Goal: Task Accomplishment & Management: Complete application form

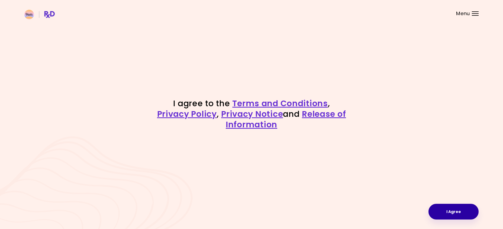
click at [444, 210] on button "I Agree" at bounding box center [454, 212] width 50 height 16
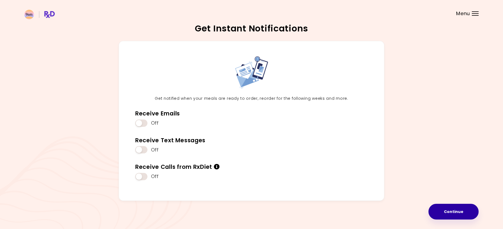
click at [447, 215] on button "Continue" at bounding box center [454, 212] width 50 height 16
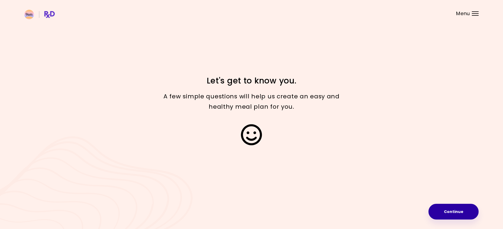
click at [439, 210] on button "Continue" at bounding box center [454, 212] width 50 height 16
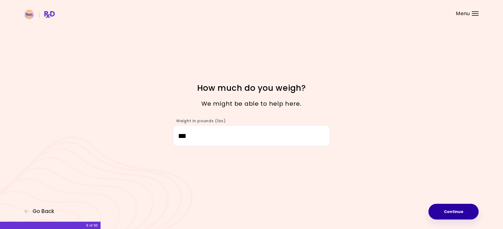
click at [446, 212] on button "Continue" at bounding box center [454, 212] width 50 height 16
select select "****"
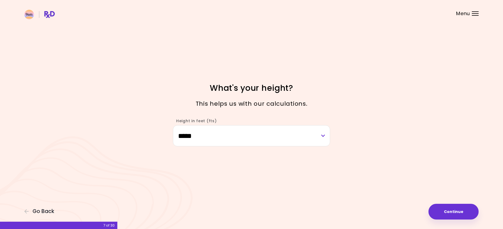
click at [435, 203] on div "**********" at bounding box center [251, 114] width 503 height 229
click at [441, 209] on button "Continue" at bounding box center [454, 212] width 50 height 16
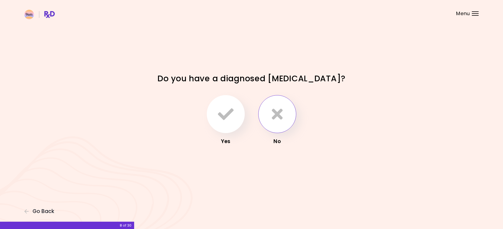
click at [269, 119] on button "button" at bounding box center [277, 114] width 38 height 38
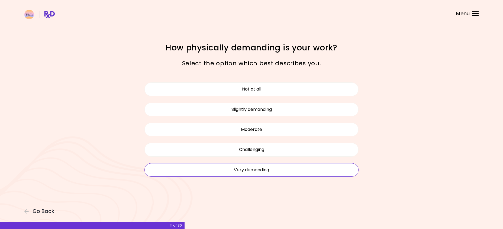
click at [277, 168] on button "Very demanding" at bounding box center [251, 170] width 214 height 14
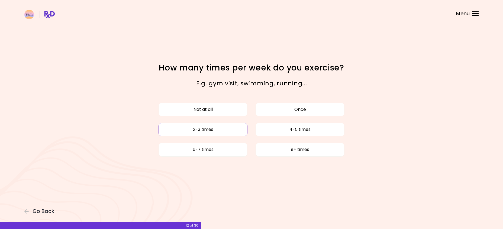
click at [210, 129] on button "2-3 times" at bounding box center [203, 130] width 89 height 14
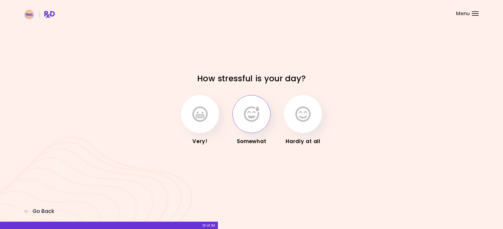
click at [245, 128] on button "button" at bounding box center [252, 114] width 38 height 38
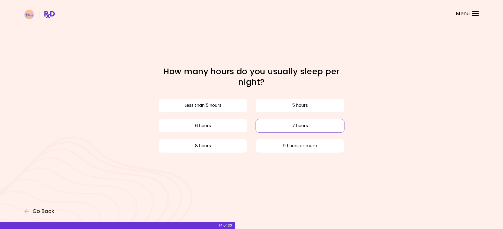
click at [301, 128] on button "7 hours" at bounding box center [300, 126] width 89 height 14
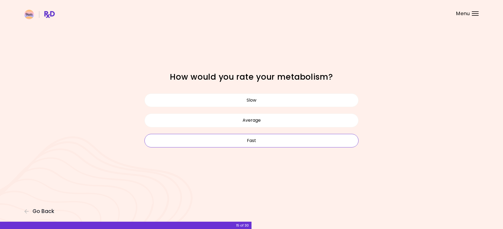
click at [255, 139] on button "Fast" at bounding box center [251, 141] width 214 height 14
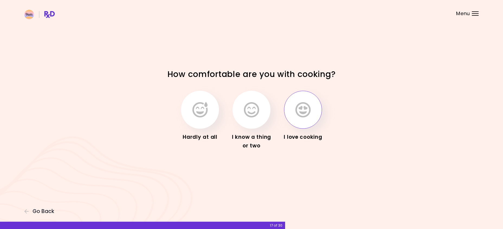
click at [303, 110] on icon "button" at bounding box center [302, 110] width 15 height 16
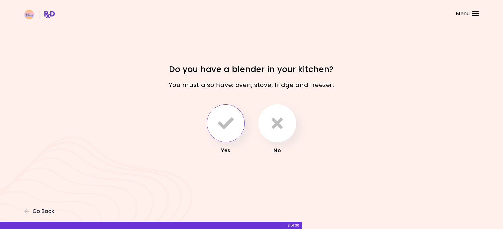
click at [228, 119] on icon "button" at bounding box center [226, 123] width 16 height 16
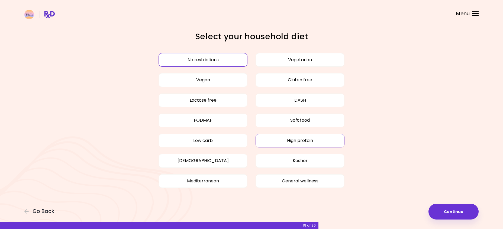
click at [303, 144] on button "High protein" at bounding box center [300, 141] width 89 height 14
click at [455, 217] on button "Continue" at bounding box center [454, 212] width 50 height 16
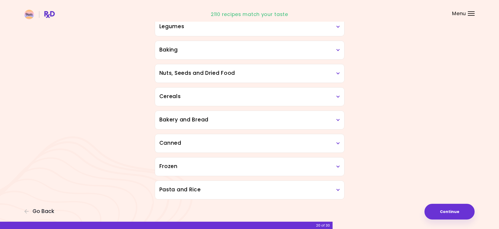
scroll to position [249, 0]
drag, startPoint x: 472, startPoint y: 220, endPoint x: 470, endPoint y: 219, distance: 2.8
click at [457, 216] on button "Continue" at bounding box center [450, 212] width 50 height 16
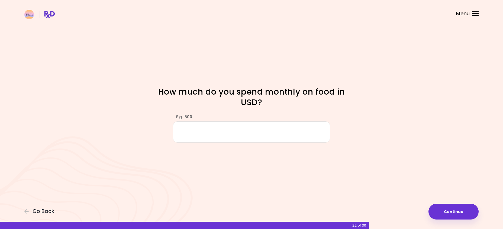
click at [302, 131] on input "E.g. 500" at bounding box center [251, 131] width 157 height 21
type input "***"
click at [443, 205] on button "Continue" at bounding box center [454, 212] width 50 height 16
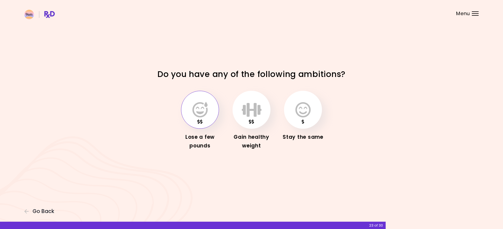
click at [204, 125] on button "button" at bounding box center [200, 110] width 38 height 38
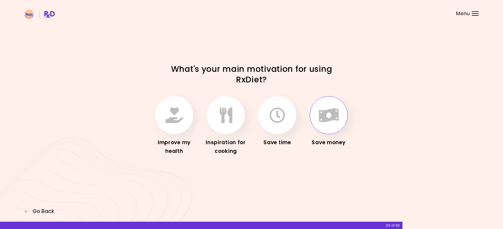
click at [327, 117] on icon "button" at bounding box center [329, 115] width 20 height 16
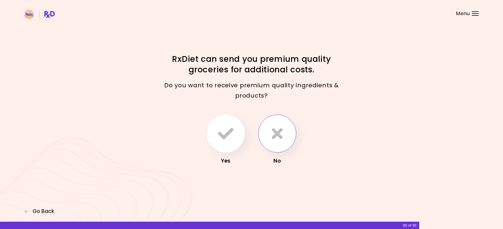
click at [277, 137] on icon "button" at bounding box center [277, 134] width 11 height 16
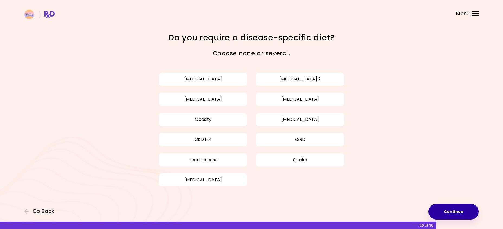
click at [443, 210] on button "Continue" at bounding box center [454, 212] width 50 height 16
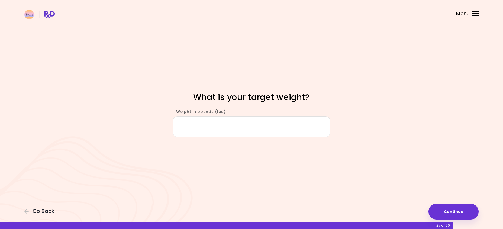
click at [286, 128] on input "Weight in pounds (lbs)" at bounding box center [251, 126] width 157 height 21
type input "***"
click at [440, 208] on button "Continue" at bounding box center [454, 212] width 50 height 16
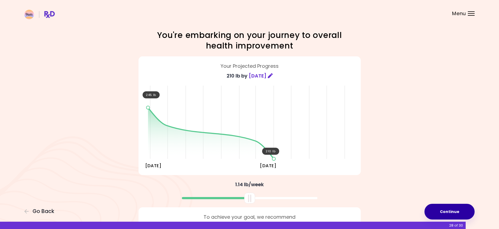
click at [461, 212] on button "Continue" at bounding box center [450, 212] width 50 height 16
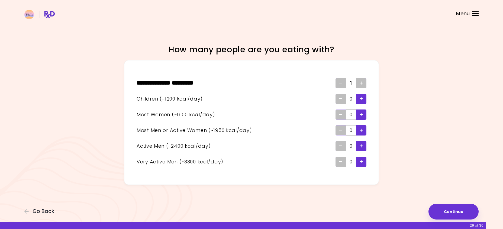
click at [361, 99] on icon "Add - Child" at bounding box center [361, 99] width 3 height 4
click at [361, 83] on icon "Add" at bounding box center [361, 83] width 3 height 4
click at [361, 102] on span "Add - Child" at bounding box center [361, 99] width 3 height 9
click at [362, 115] on icon "Add - Woman" at bounding box center [361, 115] width 3 height 4
click at [443, 208] on button "Continue" at bounding box center [454, 212] width 50 height 16
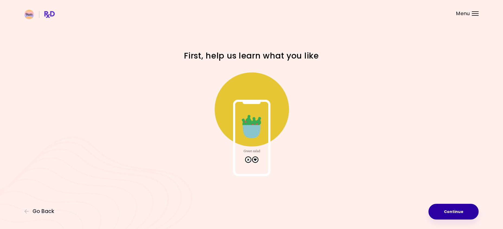
click at [441, 207] on button "Continue" at bounding box center [454, 212] width 50 height 16
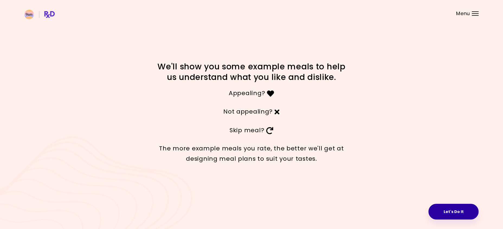
click at [436, 208] on button "Let's Do It" at bounding box center [454, 212] width 50 height 16
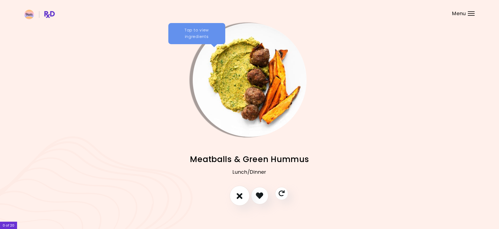
click at [243, 196] on button "I don't like this recipe" at bounding box center [240, 196] width 20 height 20
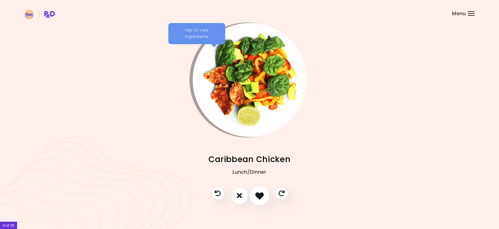
click at [261, 196] on icon "I like this recipe" at bounding box center [259, 195] width 8 height 8
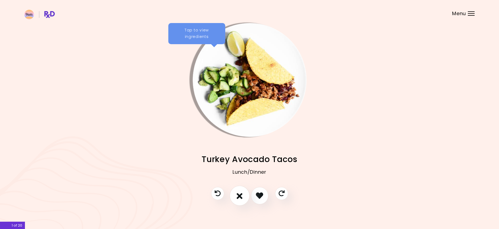
click at [239, 194] on icon "I don't like this recipe" at bounding box center [240, 195] width 6 height 8
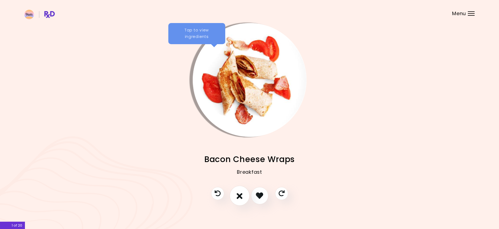
click at [243, 196] on button "I don't like this recipe" at bounding box center [240, 196] width 20 height 20
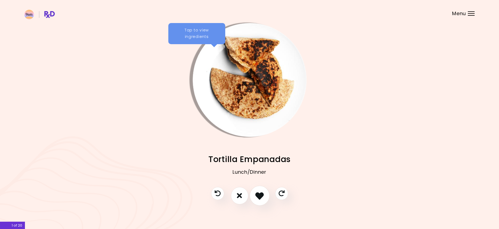
click at [261, 195] on icon "I like this recipe" at bounding box center [259, 195] width 8 height 8
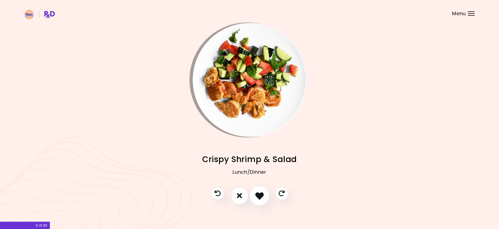
click at [261, 195] on icon "I like this recipe" at bounding box center [259, 195] width 8 height 8
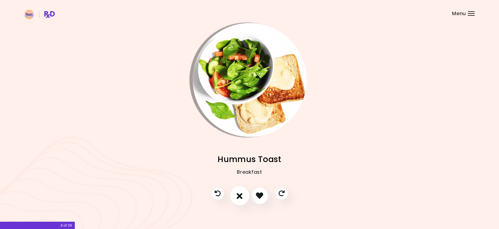
click at [241, 195] on icon "I don't like this recipe" at bounding box center [240, 195] width 6 height 8
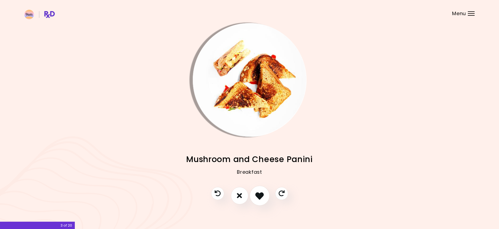
click at [262, 195] on icon "I like this recipe" at bounding box center [259, 195] width 8 height 8
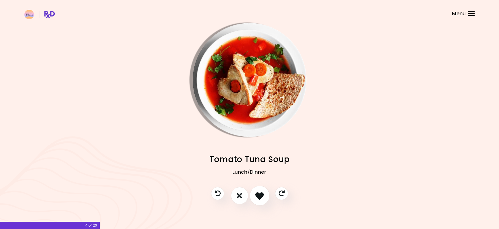
click at [264, 194] on icon "I like this recipe" at bounding box center [259, 195] width 8 height 8
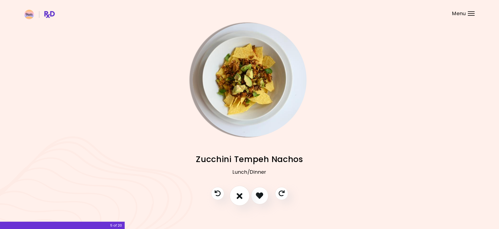
click at [246, 195] on button "I don't like this recipe" at bounding box center [240, 196] width 20 height 20
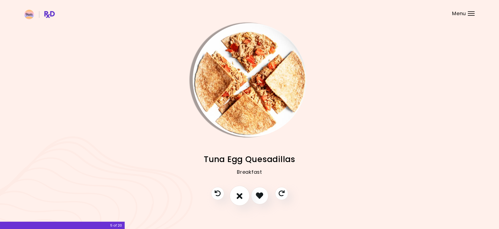
click at [243, 195] on button "I don't like this recipe" at bounding box center [240, 196] width 20 height 20
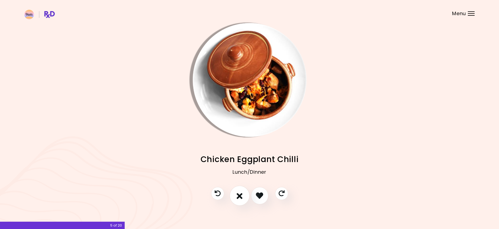
click at [238, 196] on icon "I don't like this recipe" at bounding box center [240, 195] width 6 height 8
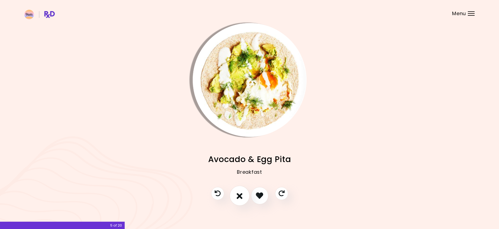
click at [238, 196] on icon "I don't like this recipe" at bounding box center [240, 195] width 6 height 8
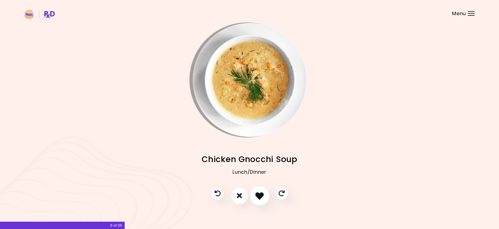
click at [256, 195] on icon "I like this recipe" at bounding box center [259, 195] width 8 height 8
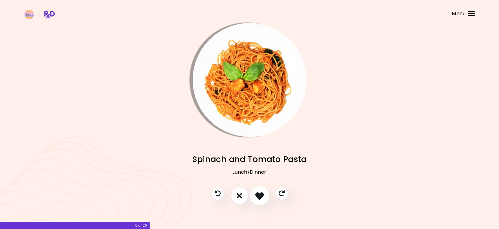
click at [256, 195] on icon "I like this recipe" at bounding box center [259, 195] width 8 height 8
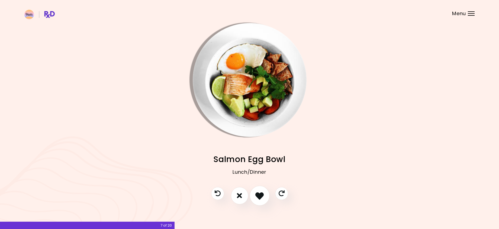
click at [256, 195] on icon "I like this recipe" at bounding box center [259, 195] width 8 height 8
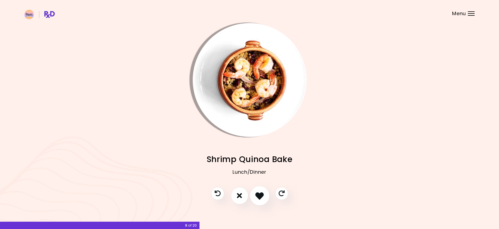
click at [256, 195] on icon "I like this recipe" at bounding box center [259, 195] width 8 height 8
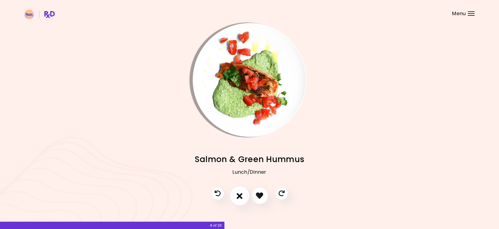
click at [242, 195] on icon "I don't like this recipe" at bounding box center [240, 195] width 6 height 8
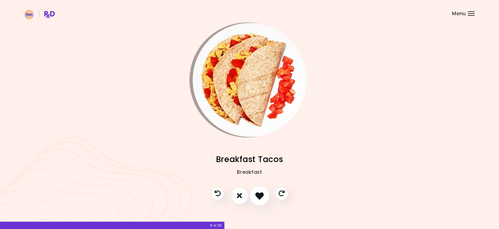
click at [261, 194] on icon "I like this recipe" at bounding box center [259, 195] width 8 height 8
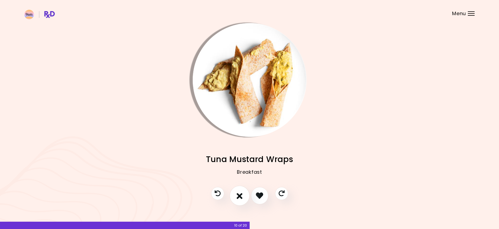
click at [236, 195] on button "I don't like this recipe" at bounding box center [240, 196] width 20 height 20
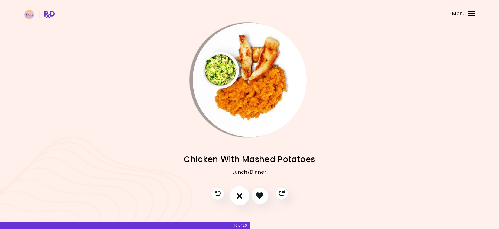
click at [236, 192] on button "I don't like this recipe" at bounding box center [240, 196] width 20 height 20
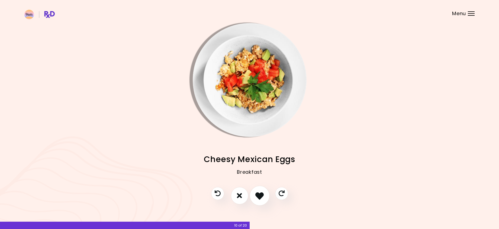
click at [259, 193] on icon "I like this recipe" at bounding box center [259, 195] width 8 height 8
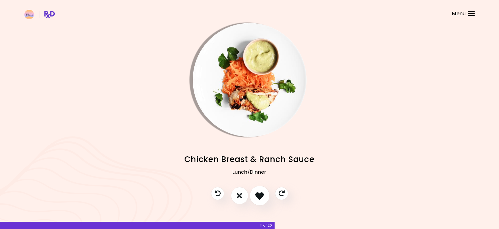
click at [260, 193] on icon "I like this recipe" at bounding box center [259, 195] width 8 height 8
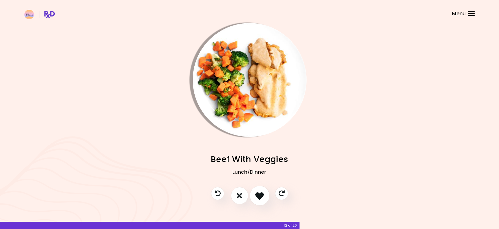
click at [260, 193] on icon "I like this recipe" at bounding box center [259, 195] width 8 height 8
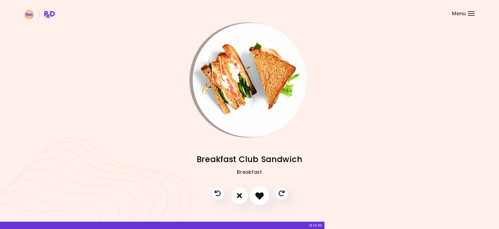
click at [259, 192] on icon "I like this recipe" at bounding box center [259, 195] width 8 height 8
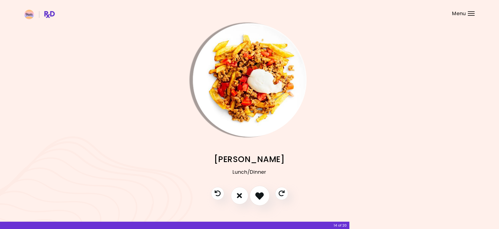
click at [259, 192] on icon "I like this recipe" at bounding box center [259, 195] width 8 height 8
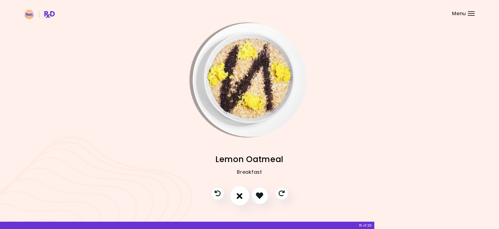
click at [245, 192] on button "I don't like this recipe" at bounding box center [240, 196] width 20 height 20
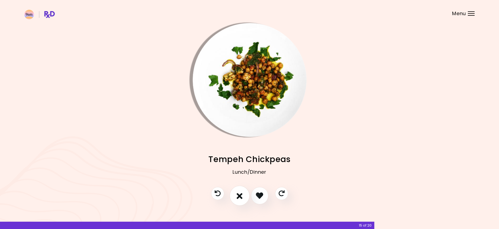
click at [242, 194] on icon "I don't like this recipe" at bounding box center [240, 195] width 6 height 8
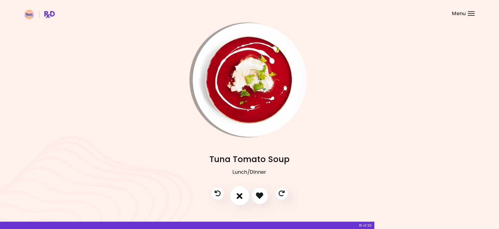
click at [244, 193] on button "I don't like this recipe" at bounding box center [240, 196] width 20 height 20
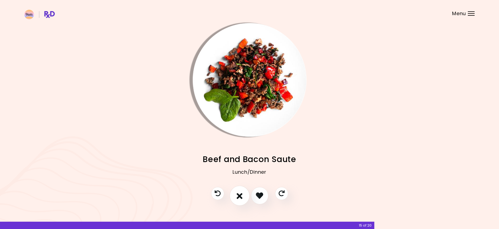
click at [244, 193] on button "I don't like this recipe" at bounding box center [240, 196] width 20 height 20
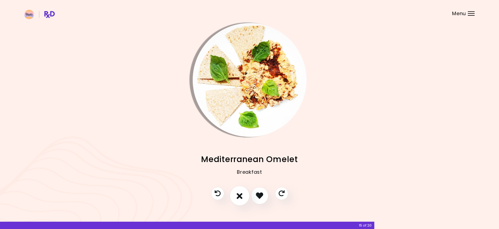
click at [244, 193] on button "I don't like this recipe" at bounding box center [240, 196] width 20 height 20
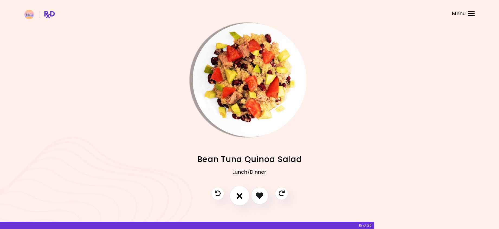
click at [244, 193] on button "I don't like this recipe" at bounding box center [240, 196] width 20 height 20
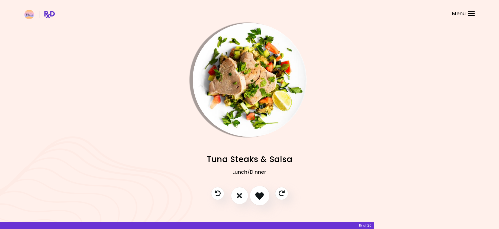
click at [258, 193] on icon "I like this recipe" at bounding box center [259, 195] width 8 height 8
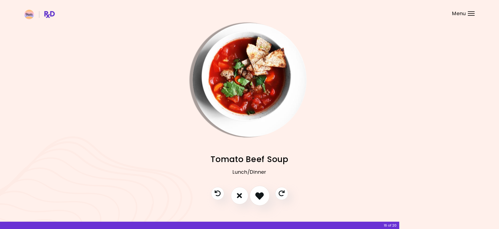
click at [257, 193] on icon "I like this recipe" at bounding box center [259, 195] width 8 height 8
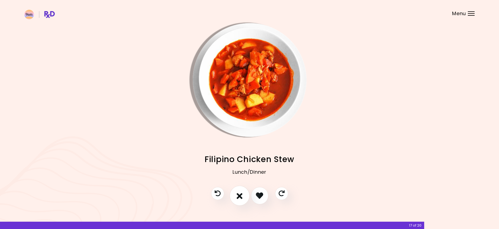
click at [243, 195] on button "I don't like this recipe" at bounding box center [240, 196] width 20 height 20
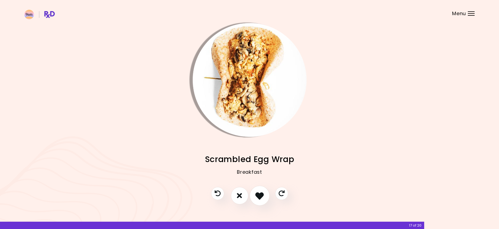
click at [262, 194] on icon "I like this recipe" at bounding box center [259, 195] width 8 height 8
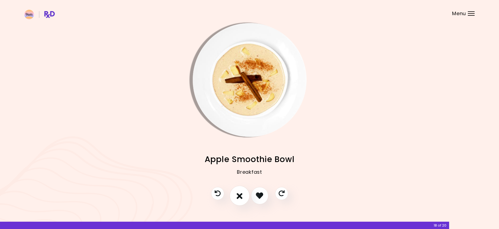
click at [244, 196] on button "I don't like this recipe" at bounding box center [240, 196] width 20 height 20
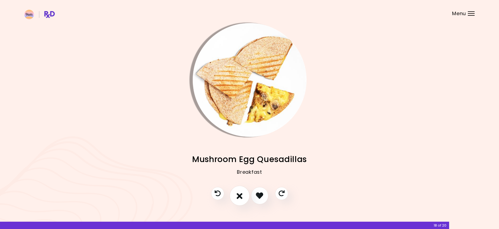
click at [245, 195] on button "I don't like this recipe" at bounding box center [240, 196] width 20 height 20
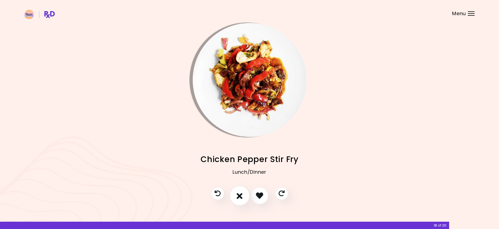
click at [245, 195] on button "I don't like this recipe" at bounding box center [240, 196] width 20 height 20
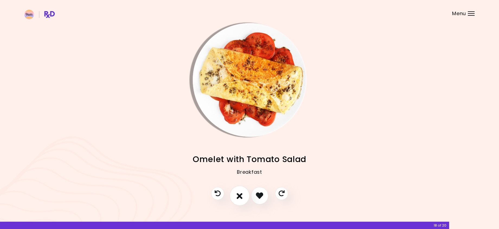
click at [245, 195] on button "I don't like this recipe" at bounding box center [240, 196] width 20 height 20
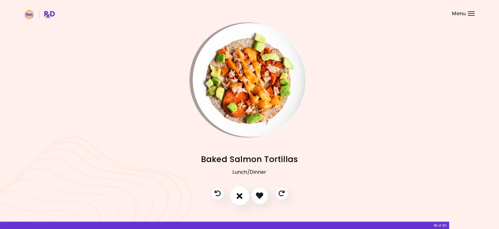
click at [245, 195] on button "I don't like this recipe" at bounding box center [240, 196] width 20 height 20
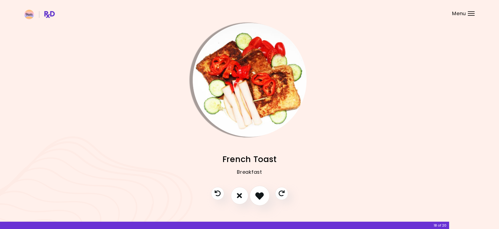
click at [255, 194] on button "I like this recipe" at bounding box center [260, 196] width 20 height 20
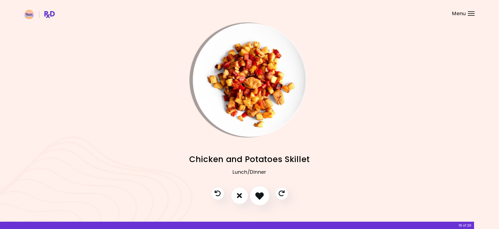
click at [258, 194] on icon "I like this recipe" at bounding box center [259, 195] width 8 height 8
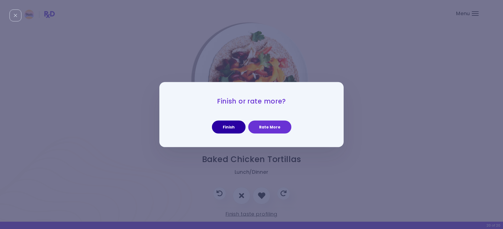
click at [233, 130] on button "Finish" at bounding box center [229, 127] width 34 height 13
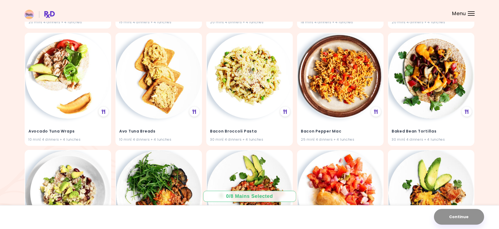
scroll to position [190, 0]
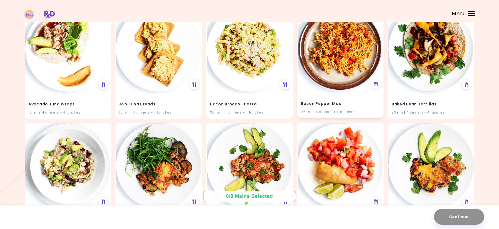
click at [325, 83] on img at bounding box center [340, 48] width 85 height 85
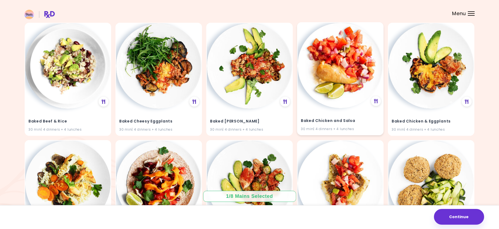
scroll to position [298, 0]
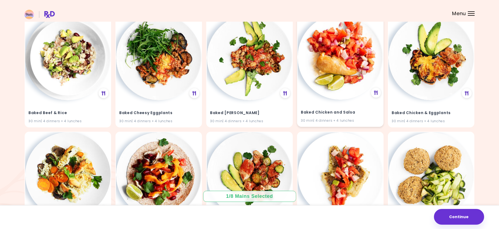
click at [319, 72] on img at bounding box center [340, 56] width 85 height 85
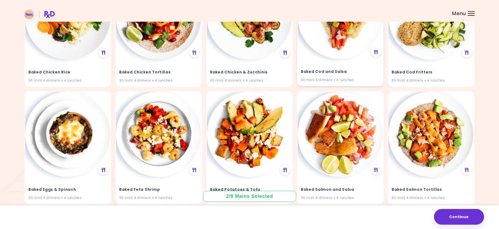
scroll to position [434, 0]
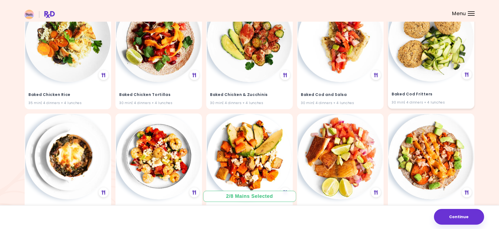
click at [410, 59] on img at bounding box center [430, 38] width 85 height 85
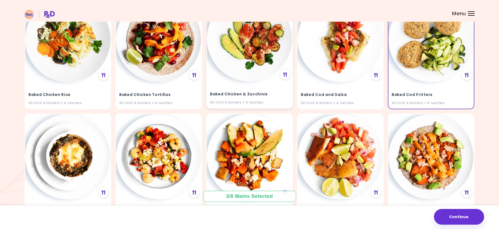
scroll to position [542, 0]
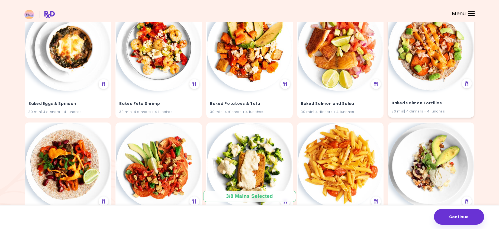
drag, startPoint x: 429, startPoint y: 88, endPoint x: 419, endPoint y: 88, distance: 10.0
click at [429, 88] on img at bounding box center [430, 47] width 85 height 85
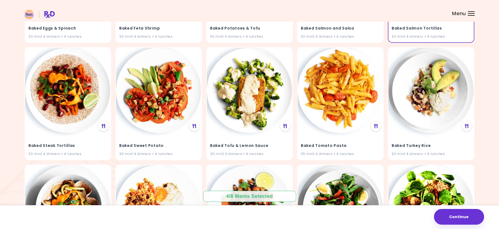
scroll to position [651, 0]
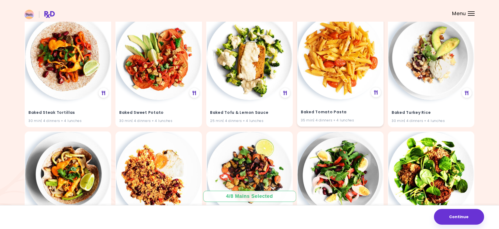
click at [334, 84] on img at bounding box center [340, 56] width 85 height 85
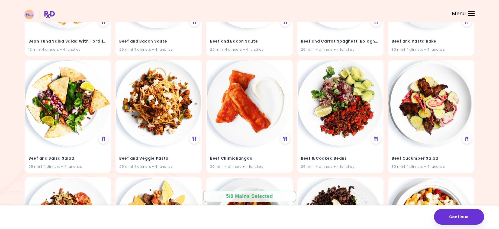
scroll to position [1193, 0]
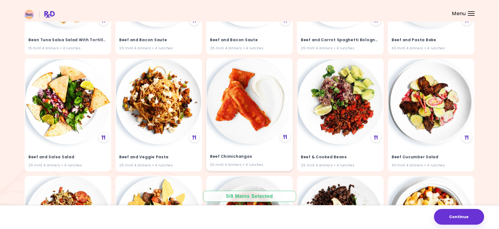
click at [246, 89] on img at bounding box center [249, 101] width 85 height 85
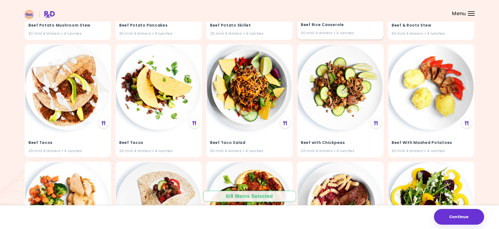
scroll to position [1817, 0]
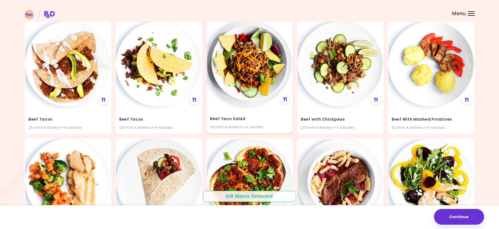
click at [252, 47] on img at bounding box center [249, 63] width 85 height 85
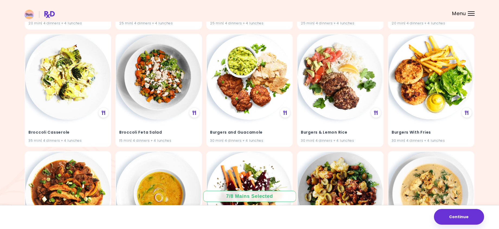
scroll to position [2278, 0]
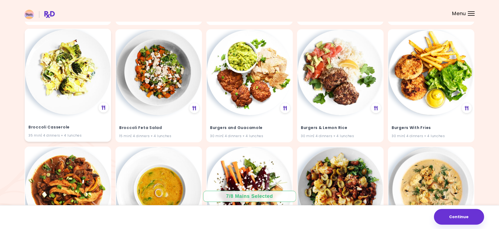
click at [73, 86] on img at bounding box center [67, 71] width 85 height 85
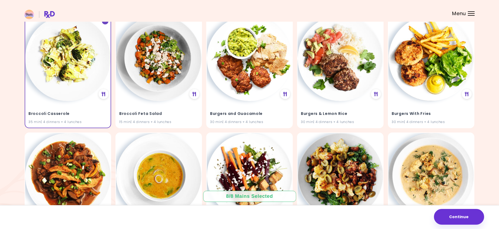
scroll to position [2387, 0]
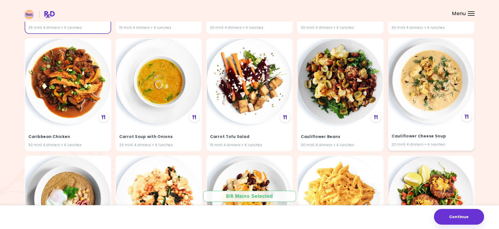
click at [429, 102] on img at bounding box center [430, 80] width 85 height 85
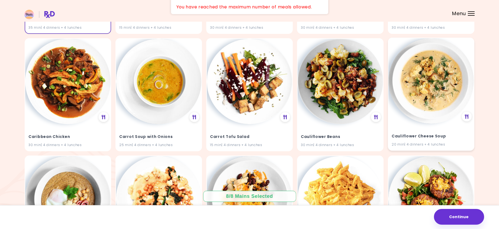
click at [429, 102] on img at bounding box center [430, 80] width 85 height 85
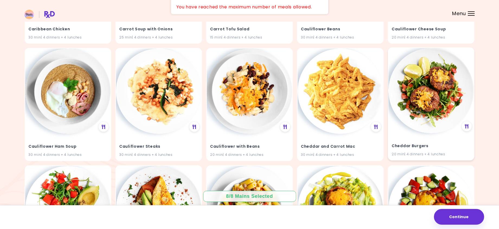
scroll to position [2495, 0]
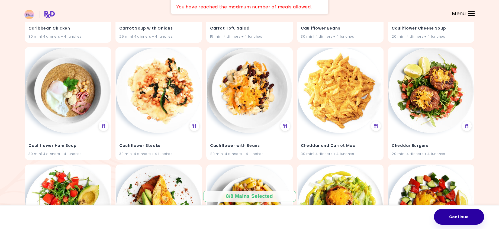
click at [451, 218] on button "Continue" at bounding box center [459, 217] width 50 height 16
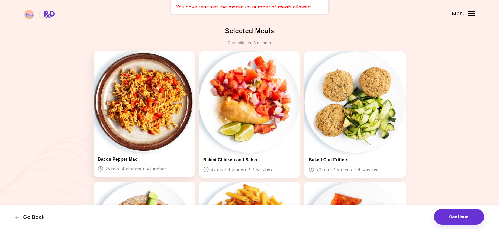
click at [165, 108] on img at bounding box center [144, 101] width 101 height 101
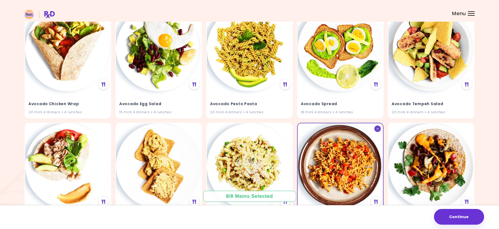
scroll to position [108, 0]
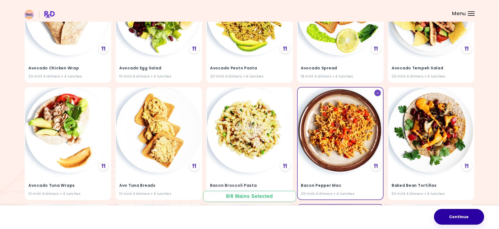
click at [456, 215] on button "Continue" at bounding box center [459, 217] width 50 height 16
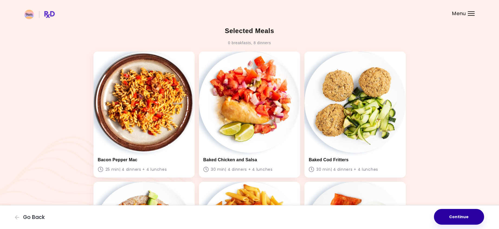
click at [461, 218] on button "Continue" at bounding box center [459, 217] width 50 height 16
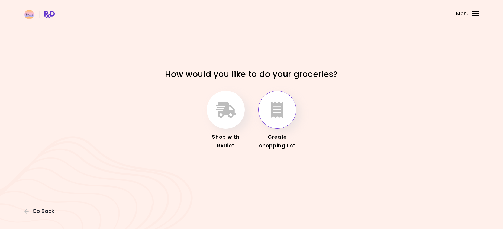
click at [287, 120] on button "button" at bounding box center [277, 110] width 38 height 38
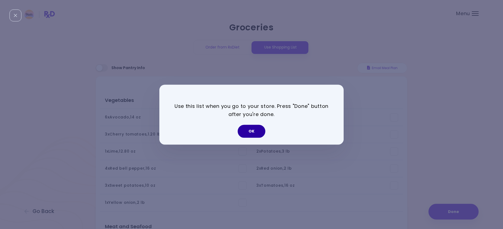
click at [262, 132] on button "OK" at bounding box center [252, 131] width 28 height 13
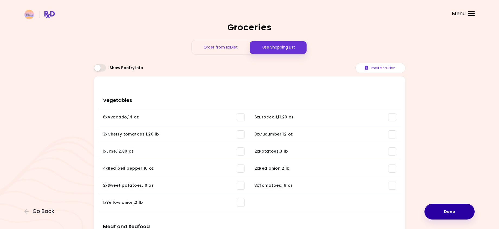
click at [441, 213] on button "Done" at bounding box center [450, 212] width 50 height 16
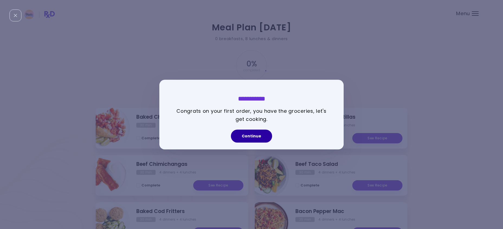
click at [258, 137] on button "Continue" at bounding box center [251, 136] width 41 height 13
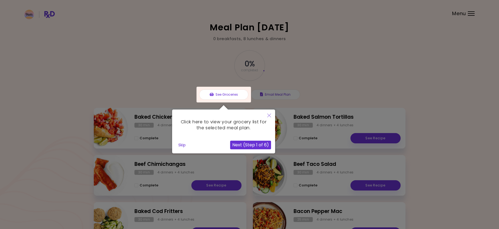
click at [269, 117] on icon "Close" at bounding box center [269, 116] width 4 height 4
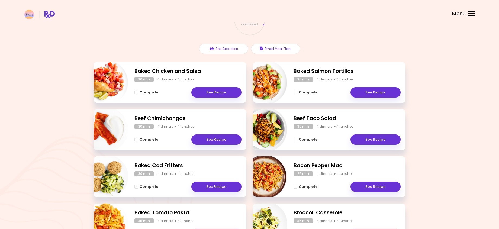
scroll to position [54, 0]
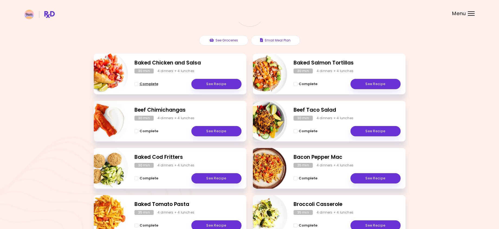
click at [150, 84] on span "Complete" at bounding box center [149, 84] width 19 height 4
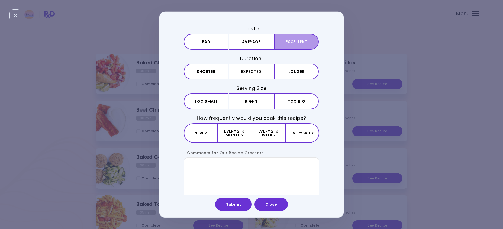
click at [291, 44] on button "Excellent" at bounding box center [296, 42] width 45 height 16
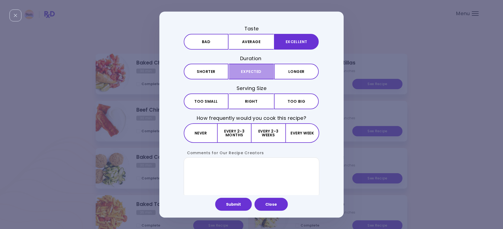
click at [269, 71] on button "Expected" at bounding box center [251, 72] width 45 height 16
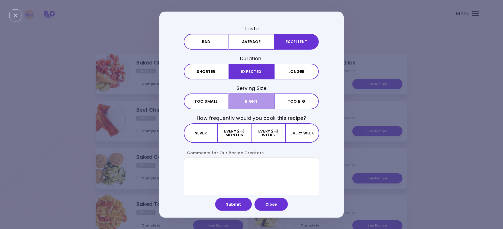
click at [261, 100] on button "Right" at bounding box center [251, 102] width 45 height 16
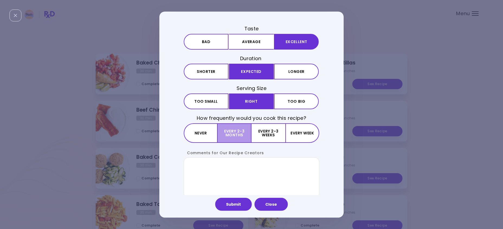
click at [236, 134] on button "Every 2-3 months" at bounding box center [235, 133] width 34 height 20
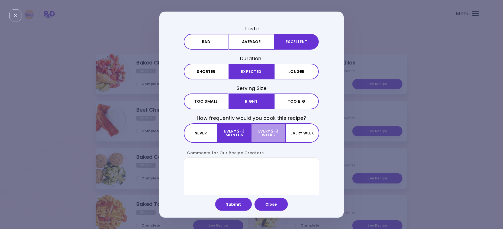
click at [262, 138] on button "Every 2-3 weeks" at bounding box center [269, 133] width 34 height 20
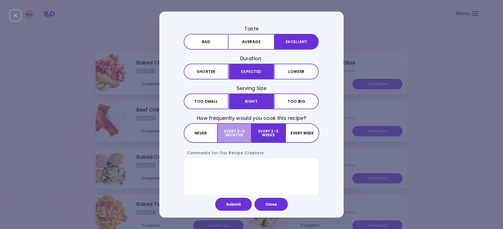
click at [237, 133] on button "Every 2-3 months" at bounding box center [235, 133] width 34 height 20
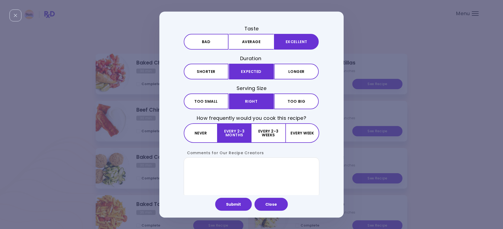
click at [64, 160] on div "Taste Bad Average Excellent Duration Shorter Expected Longer Serving Size Small…" at bounding box center [251, 114] width 503 height 229
click at [262, 205] on button "Close" at bounding box center [271, 204] width 33 height 13
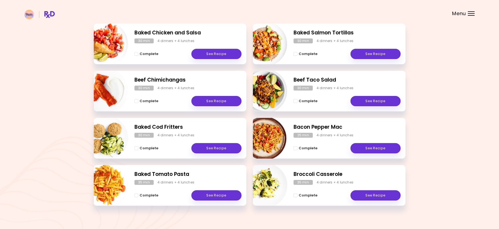
scroll to position [91, 0]
